Goal: Find specific page/section: Find specific page/section

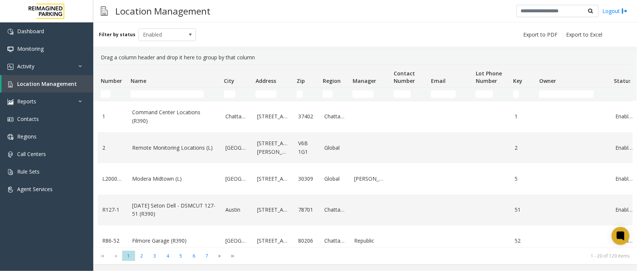
click at [152, 90] on input "Name Filter" at bounding box center [167, 93] width 73 height 7
type input "*"
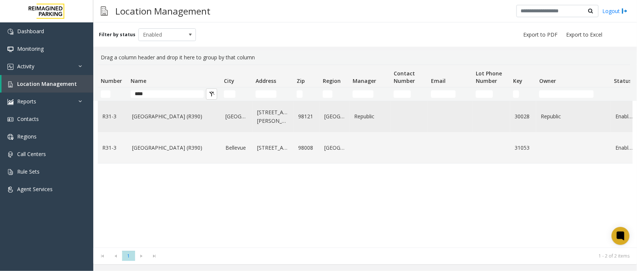
type input "****"
click at [150, 115] on link "Bell Street Garage (R390)" at bounding box center [174, 116] width 84 height 8
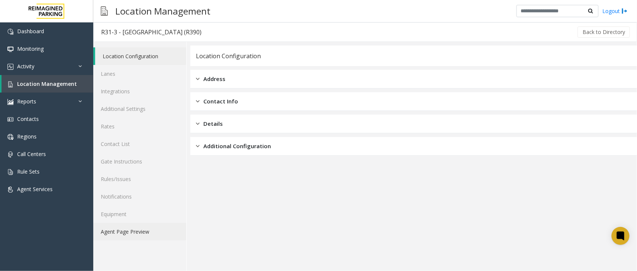
click at [145, 228] on link "Agent Page Preview" at bounding box center [139, 232] width 93 height 18
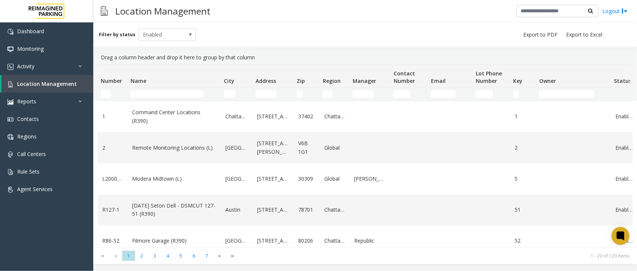
click at [170, 90] on td "Name Filter" at bounding box center [174, 93] width 93 height 13
click at [167, 91] on input "Name Filter" at bounding box center [167, 93] width 73 height 7
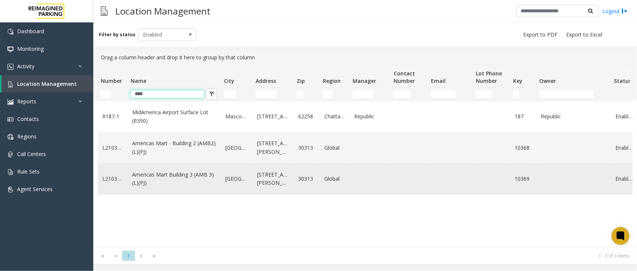
type input "****"
click at [173, 179] on link "Americas Mart Building 3 (AMB 3) (L)(PJ)" at bounding box center [174, 179] width 84 height 17
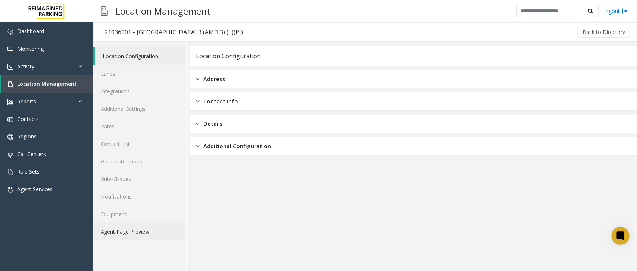
click at [140, 229] on link "Agent Page Preview" at bounding box center [139, 232] width 93 height 18
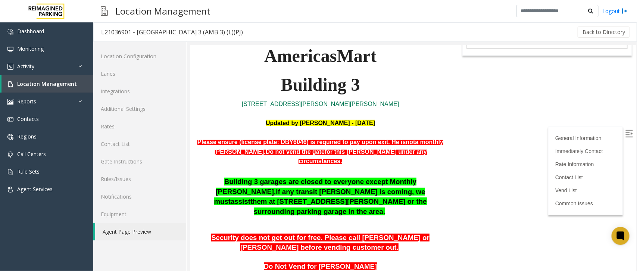
scroll to position [187, 0]
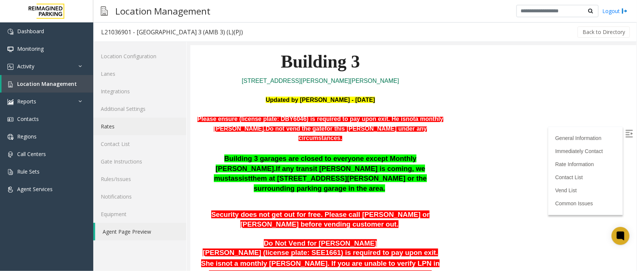
click at [134, 129] on link "Rates" at bounding box center [139, 127] width 93 height 18
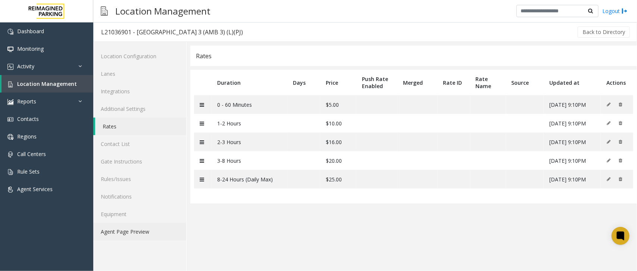
click at [137, 226] on link "Agent Page Preview" at bounding box center [139, 232] width 93 height 18
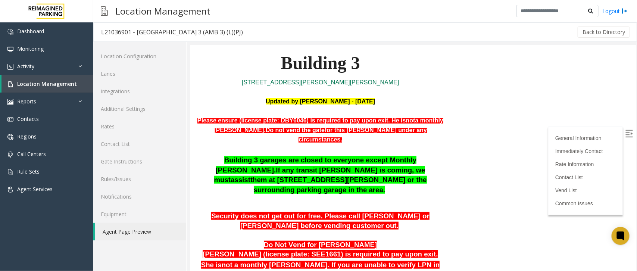
scroll to position [187, 0]
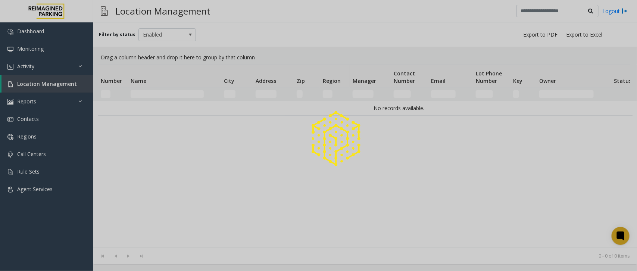
click at [171, 107] on div at bounding box center [318, 135] width 637 height 271
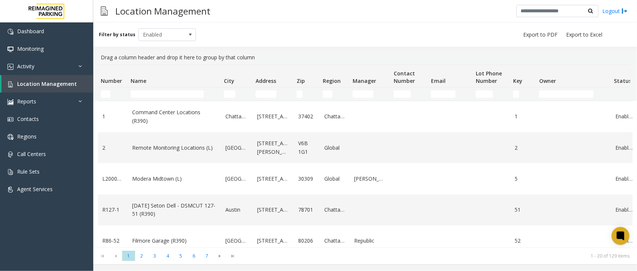
click at [170, 99] on td "Name Filter" at bounding box center [174, 93] width 93 height 13
click at [170, 95] on input "Name Filter" at bounding box center [167, 93] width 73 height 7
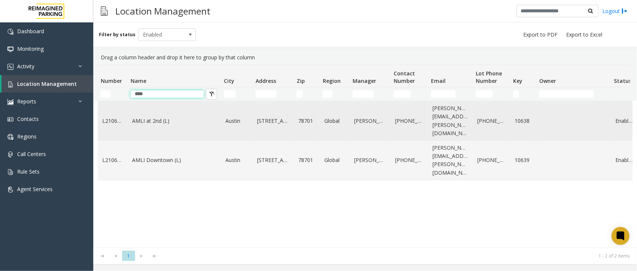
type input "****"
click at [142, 117] on link "AMLI at 2nd (L)" at bounding box center [174, 121] width 84 height 8
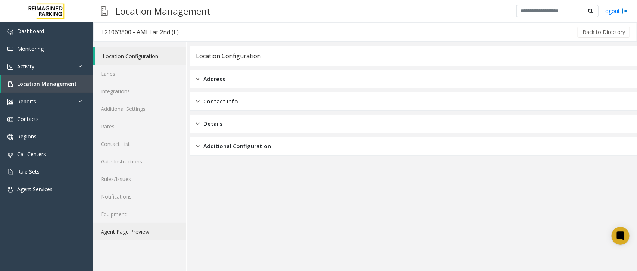
click at [124, 229] on link "Agent Page Preview" at bounding box center [139, 232] width 93 height 18
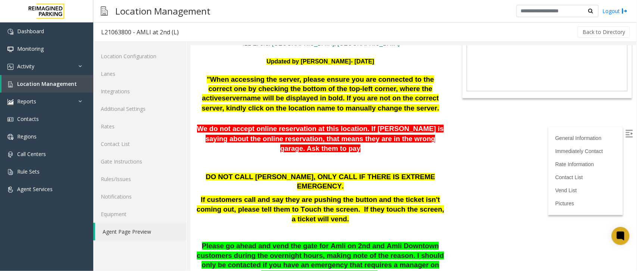
scroll to position [187, 0]
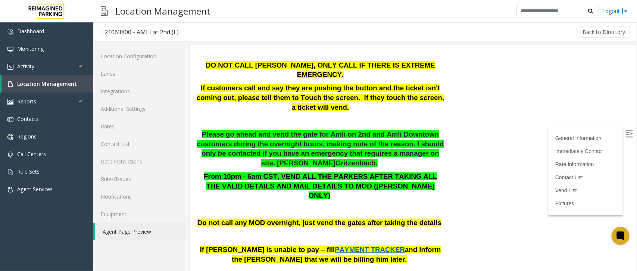
click at [334, 245] on span "PAYMENT TRACKER" at bounding box center [369, 249] width 70 height 8
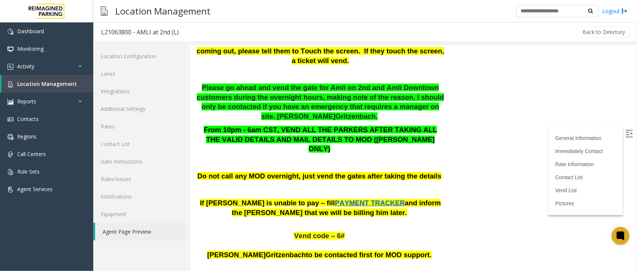
scroll to position [0, 0]
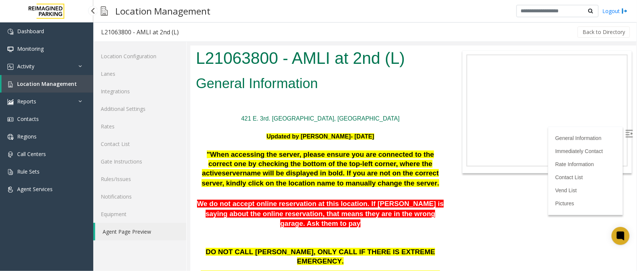
click at [50, 84] on span "Location Management" at bounding box center [47, 83] width 60 height 7
